Goal: Task Accomplishment & Management: Use online tool/utility

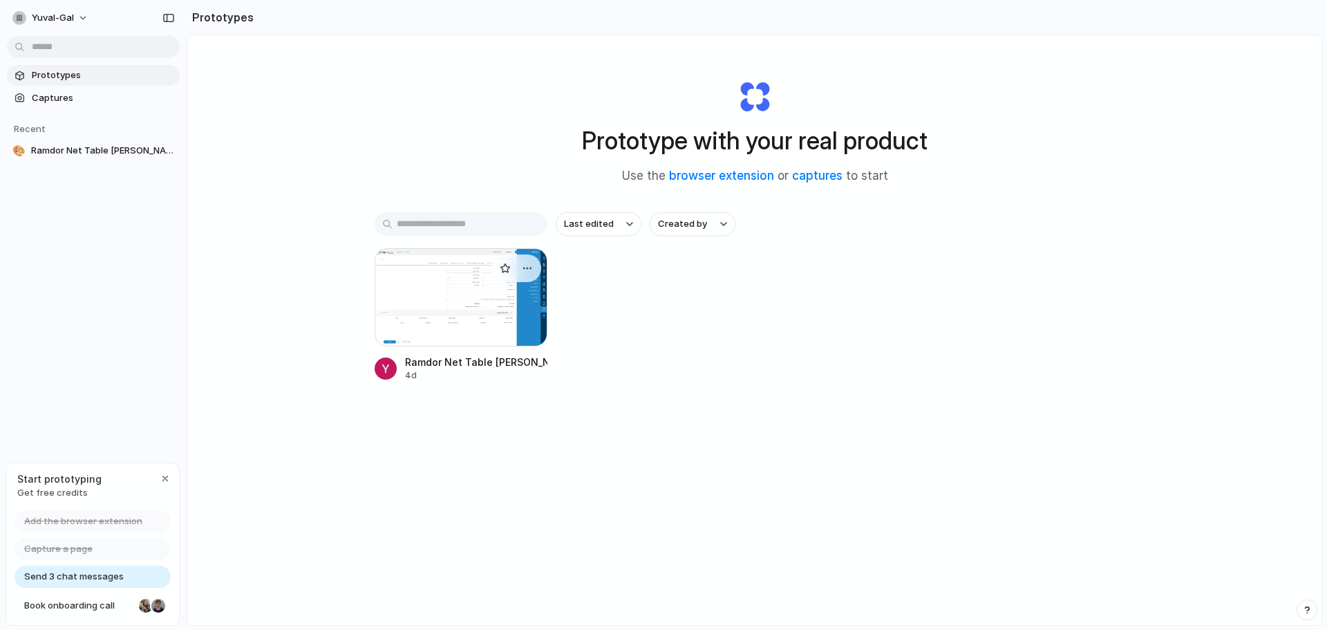
click at [517, 307] on div at bounding box center [461, 297] width 173 height 98
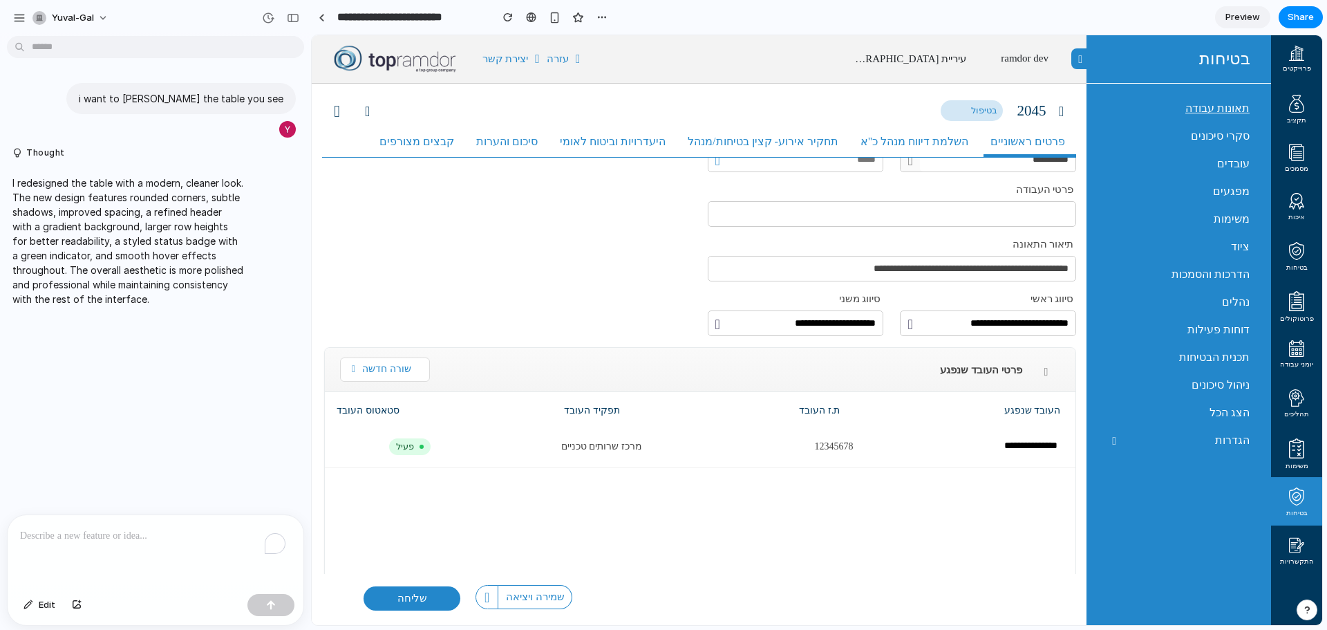
scroll to position [256, 0]
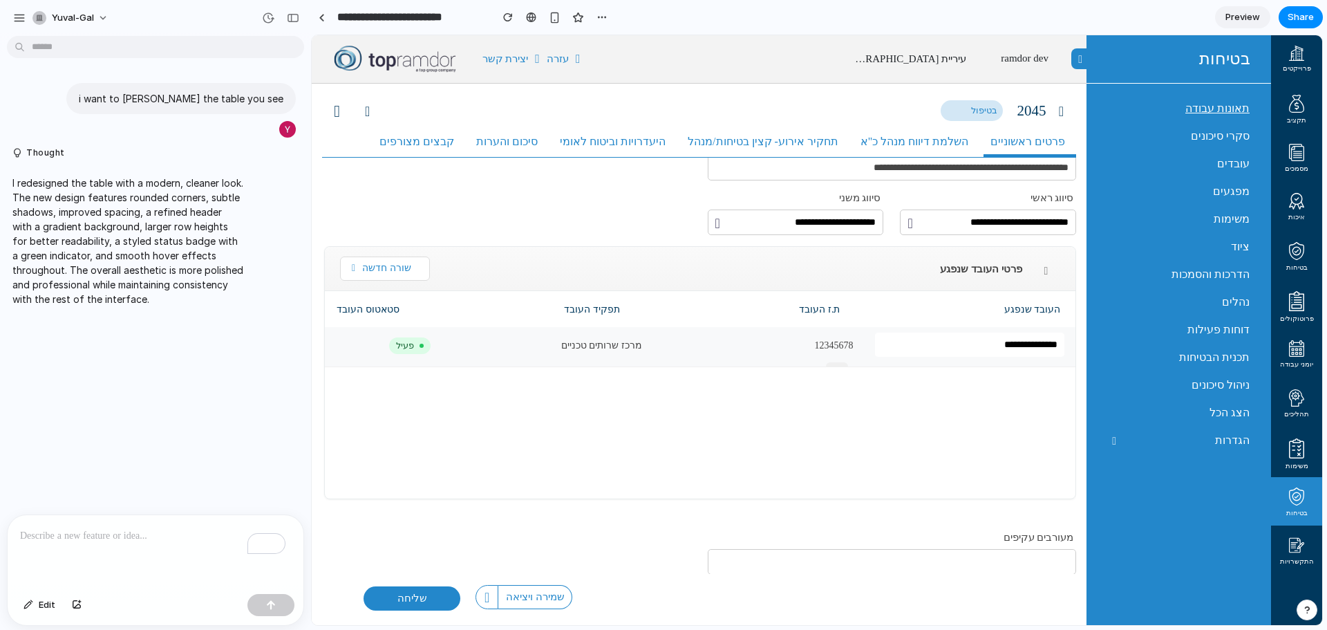
click at [405, 351] on span "פעיל" at bounding box center [409, 345] width 41 height 17
click at [1031, 423] on div "12345678 מרכז שרותים טכניים פעיל אגף 1 מינהל 1 יחידה 1" at bounding box center [337, 412] width 1478 height 171
drag, startPoint x: 987, startPoint y: 528, endPoint x: 994, endPoint y: 529, distance: 6.9
click at [988, 529] on div "**********" at bounding box center [699, 243] width 755 height 651
